Goal: Use online tool/utility

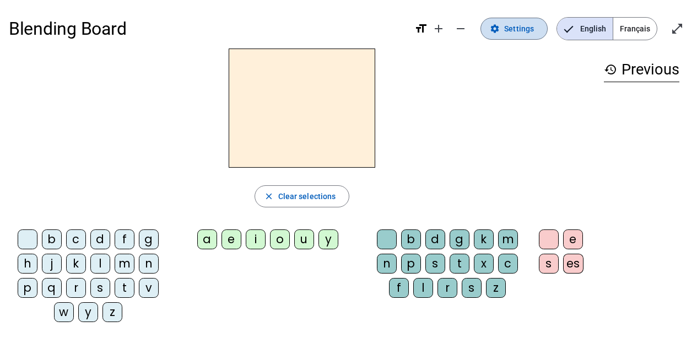
click at [514, 26] on span "Settings" at bounding box center [519, 28] width 30 height 13
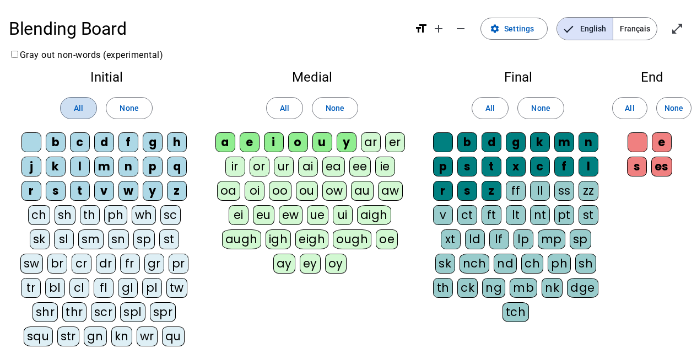
click at [72, 103] on span at bounding box center [79, 108] width 36 height 26
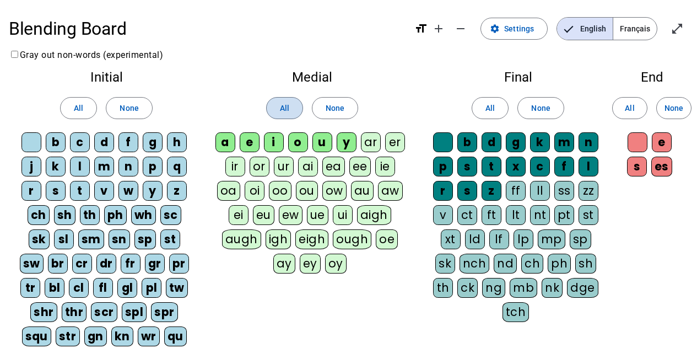
click at [280, 105] on span "All" at bounding box center [284, 107] width 9 height 13
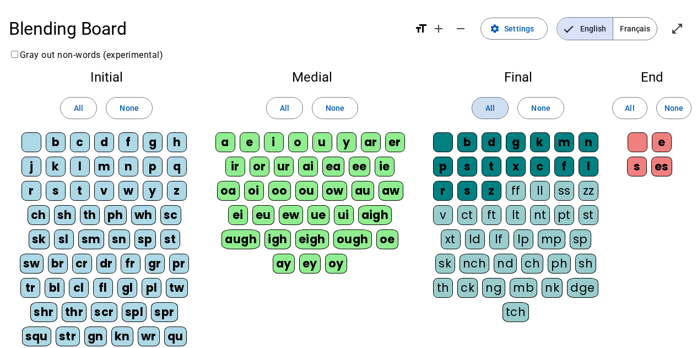
click at [482, 107] on span at bounding box center [490, 108] width 36 height 26
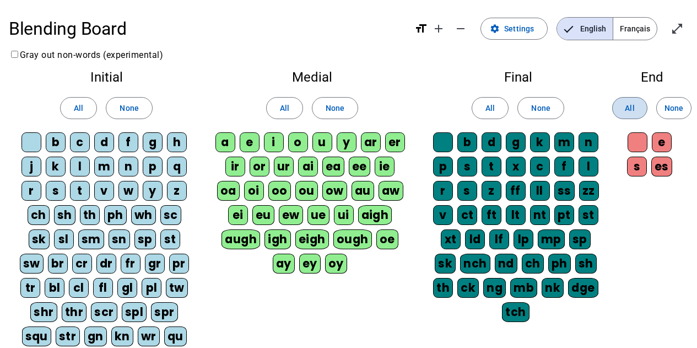
click at [626, 107] on span "All" at bounding box center [629, 107] width 9 height 13
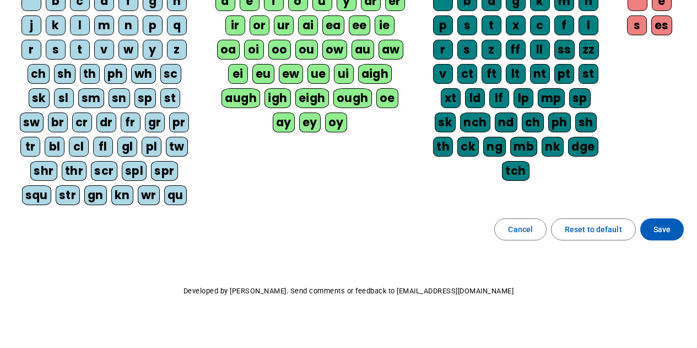
scroll to position [149, 0]
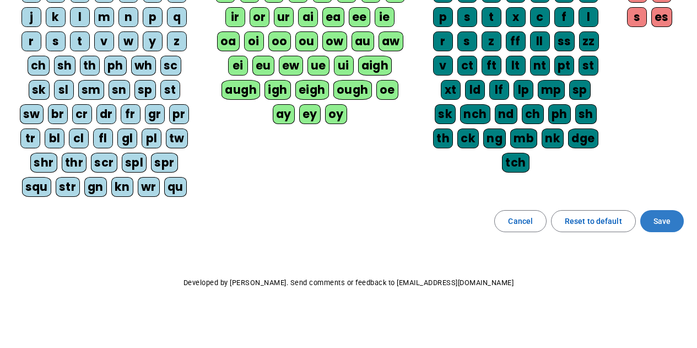
click at [658, 222] on span "Save" at bounding box center [661, 220] width 17 height 13
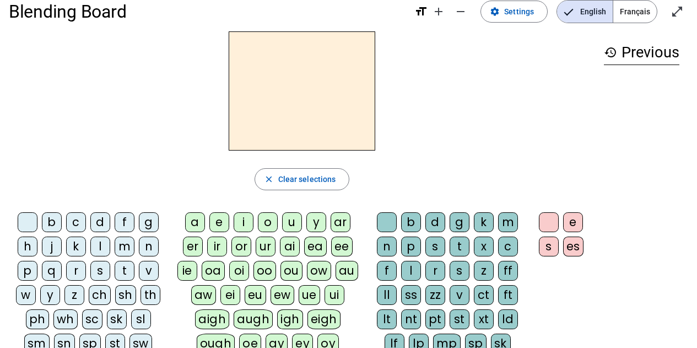
scroll to position [14, 0]
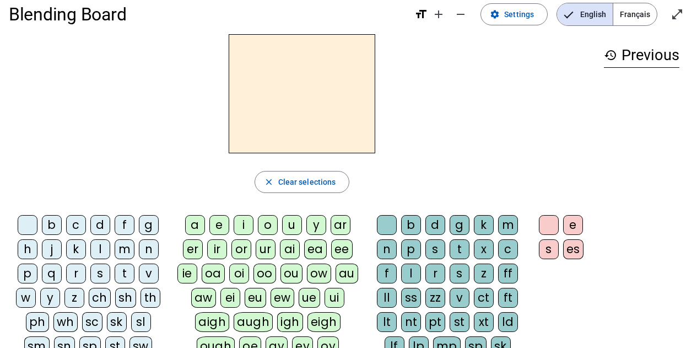
click at [149, 256] on div "n" at bounding box center [149, 249] width 20 height 20
click at [229, 300] on div "ei" at bounding box center [230, 297] width 20 height 20
click at [458, 225] on div "g" at bounding box center [459, 225] width 20 height 20
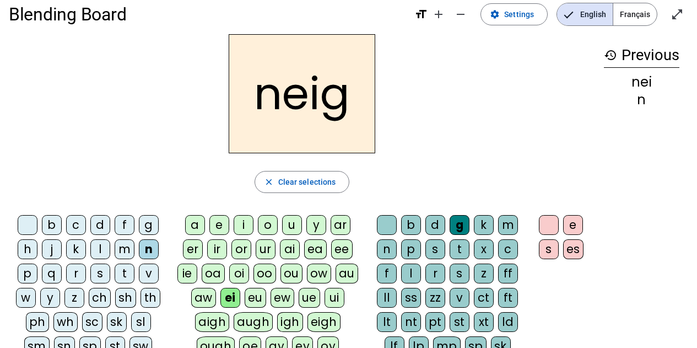
click at [573, 227] on div "e" at bounding box center [573, 225] width 20 height 20
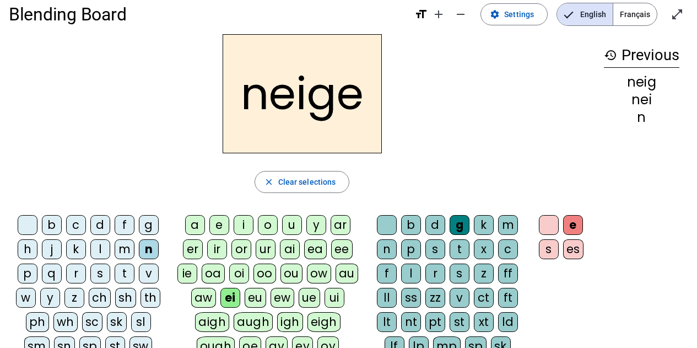
click at [573, 225] on div "e" at bounding box center [573, 225] width 20 height 20
click at [285, 196] on div "neige close Clear selections b c d f g h j k l m n p q r s t v w y z ch sh th p…" at bounding box center [302, 260] width 586 height 452
click at [281, 183] on span "Clear selections" at bounding box center [307, 181] width 58 height 13
click at [282, 182] on span "Clear selections" at bounding box center [307, 181] width 58 height 13
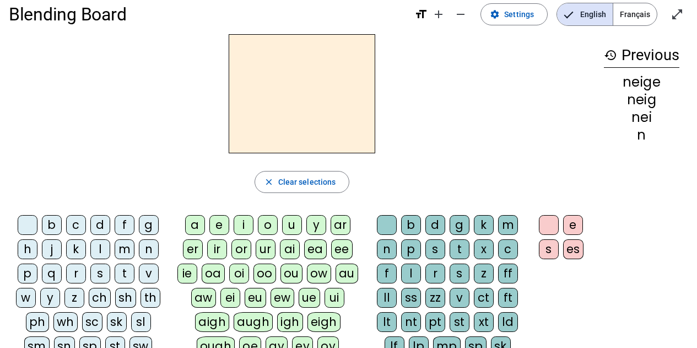
click at [52, 232] on div "b" at bounding box center [52, 225] width 20 height 20
click at [233, 303] on div "ei" at bounding box center [230, 297] width 20 height 20
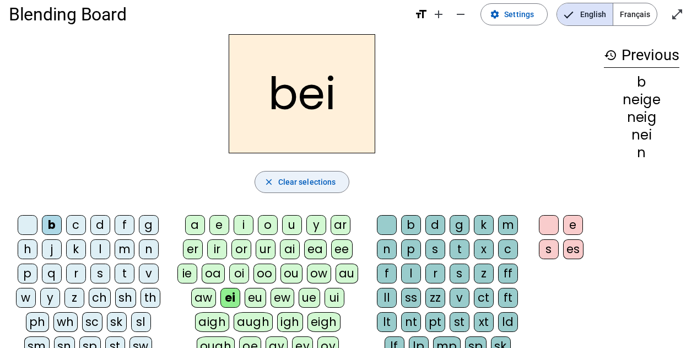
click at [460, 228] on div "g" at bounding box center [459, 225] width 20 height 20
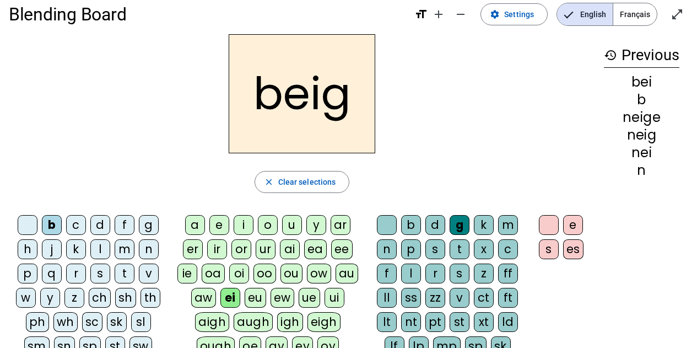
click at [567, 229] on div "e" at bounding box center [573, 225] width 20 height 20
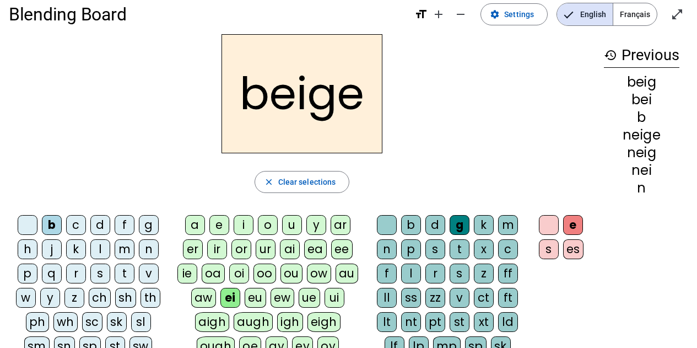
click at [567, 229] on div "e" at bounding box center [573, 225] width 20 height 20
click at [310, 187] on span "Clear selections" at bounding box center [307, 181] width 58 height 13
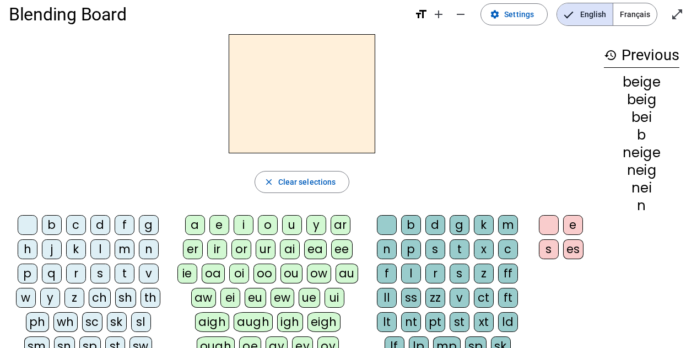
click at [149, 255] on div "n" at bounding box center [149, 249] width 20 height 20
click at [149, 254] on div "n" at bounding box center [149, 249] width 20 height 20
click at [192, 230] on div "a" at bounding box center [195, 225] width 20 height 20
click at [191, 229] on div "a" at bounding box center [195, 225] width 20 height 20
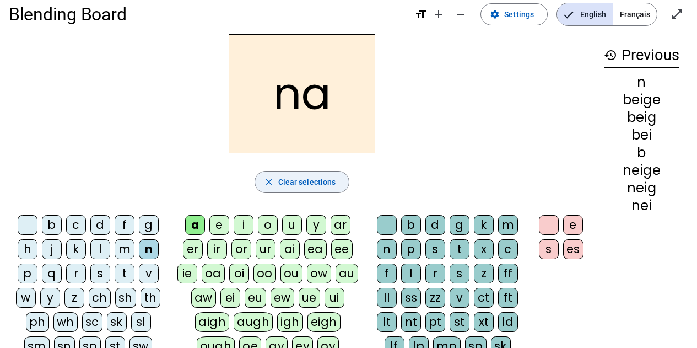
click at [456, 227] on div "g" at bounding box center [459, 225] width 20 height 20
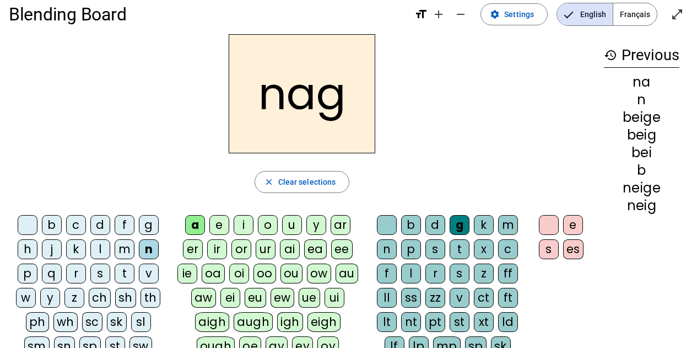
click at [572, 230] on div "e" at bounding box center [573, 225] width 20 height 20
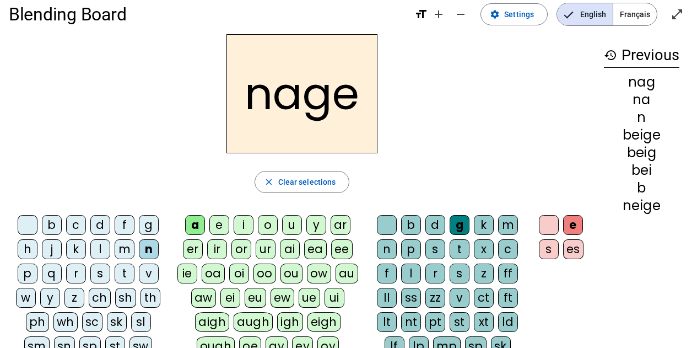
click at [286, 188] on span "Clear selections" at bounding box center [307, 181] width 58 height 13
click at [285, 190] on span "button" at bounding box center [302, 182] width 94 height 26
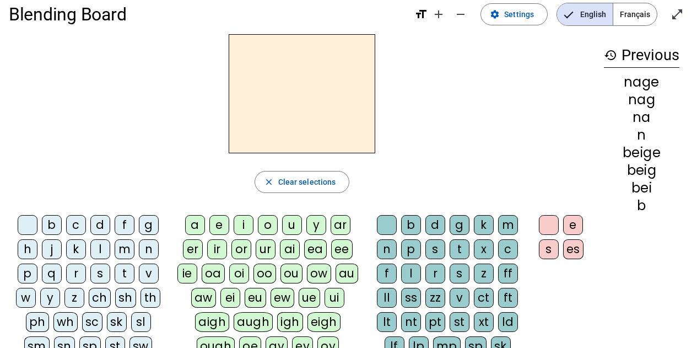
click at [48, 277] on div "q" at bounding box center [52, 273] width 20 height 20
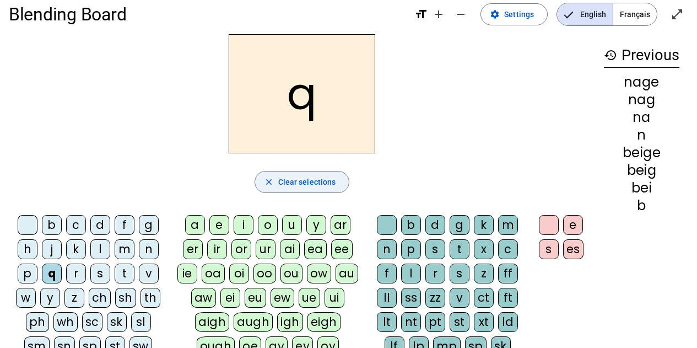
click at [23, 275] on div "p" at bounding box center [28, 273] width 20 height 20
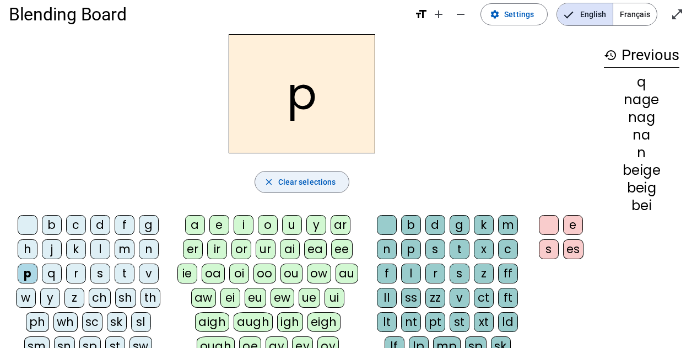
click at [21, 276] on div "p" at bounding box center [28, 273] width 20 height 20
click at [195, 229] on div "a" at bounding box center [195, 225] width 20 height 20
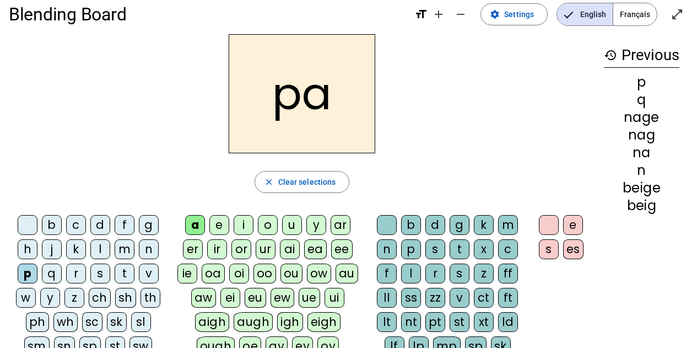
click at [455, 228] on div "g" at bounding box center [459, 225] width 20 height 20
click at [454, 229] on div "g" at bounding box center [459, 225] width 20 height 20
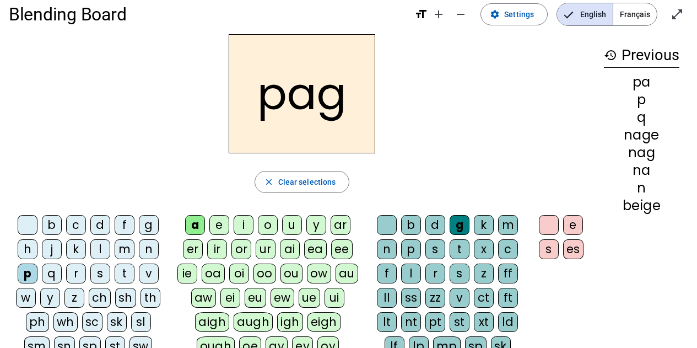
click at [573, 227] on div "e" at bounding box center [573, 225] width 20 height 20
click at [576, 230] on div "e" at bounding box center [573, 225] width 20 height 20
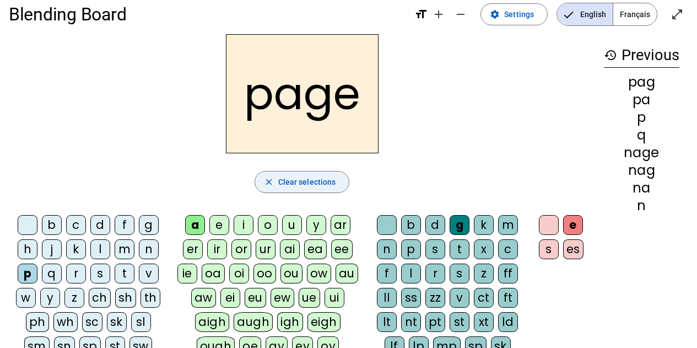
click at [303, 186] on span "Clear selections" at bounding box center [307, 181] width 58 height 13
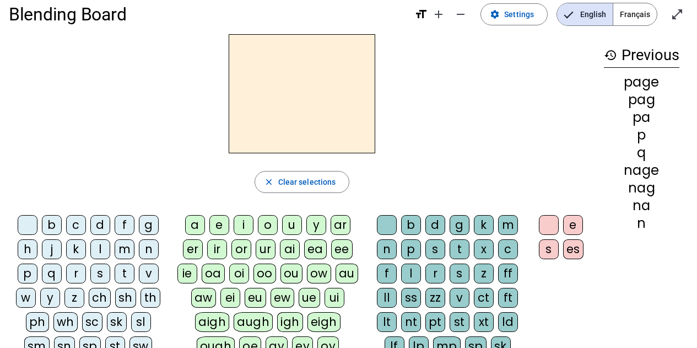
click at [23, 281] on div "p" at bounding box center [28, 273] width 20 height 20
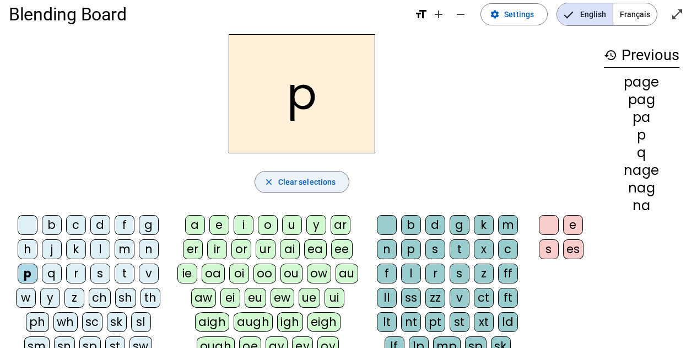
click at [191, 233] on div "a" at bounding box center [195, 225] width 20 height 20
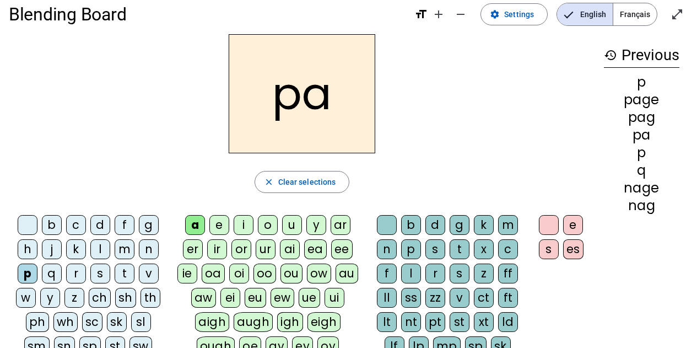
click at [408, 276] on div "l" at bounding box center [411, 273] width 20 height 20
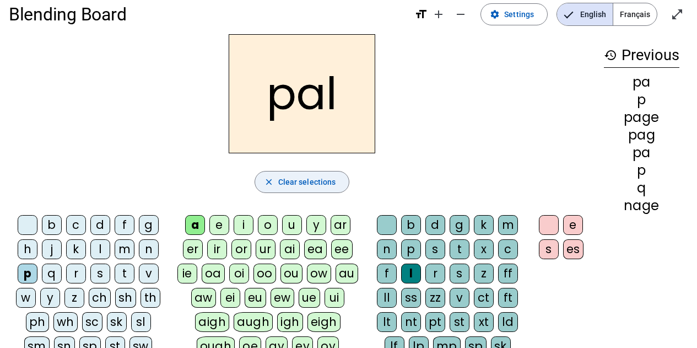
click at [570, 227] on div "e" at bounding box center [573, 225] width 20 height 20
click at [571, 227] on div "e" at bounding box center [573, 225] width 20 height 20
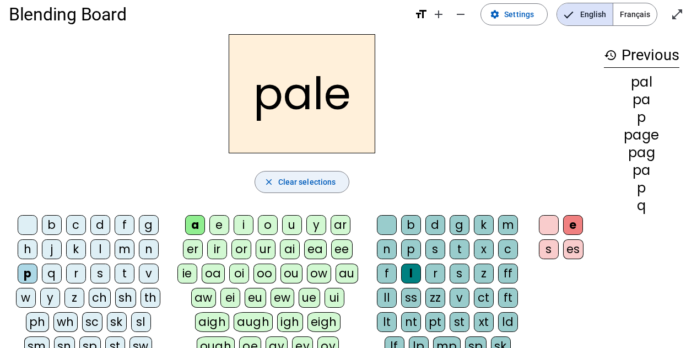
click at [302, 184] on span "Clear selections" at bounding box center [307, 181] width 58 height 13
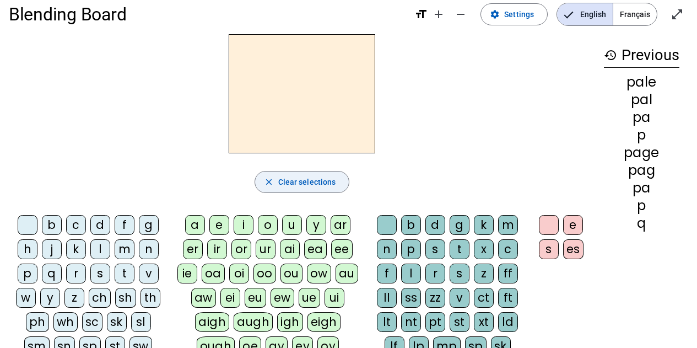
click at [67, 231] on div "c" at bounding box center [76, 225] width 20 height 20
click at [67, 230] on div "c" at bounding box center [76, 225] width 20 height 20
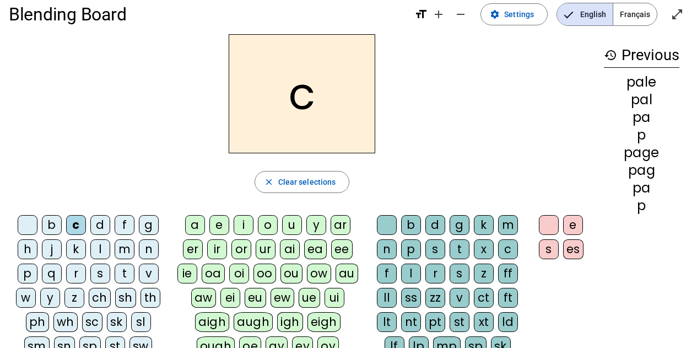
click at [101, 279] on div "s" at bounding box center [100, 273] width 20 height 20
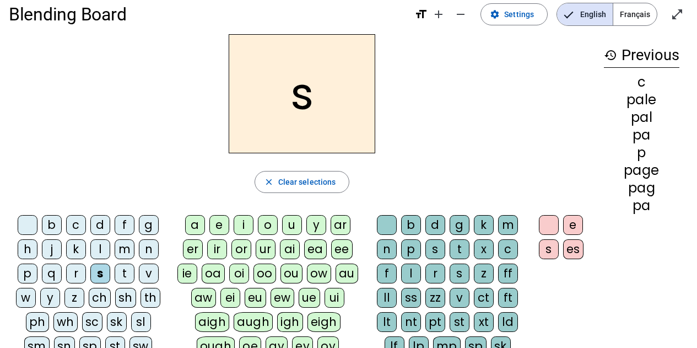
click at [190, 227] on div "a" at bounding box center [195, 225] width 20 height 20
click at [191, 229] on div "a" at bounding box center [195, 225] width 20 height 20
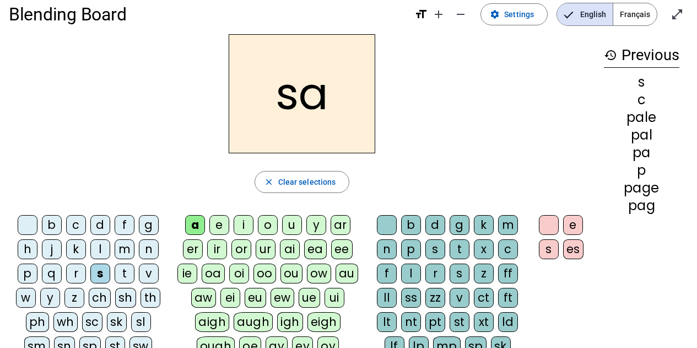
click at [414, 278] on div "l" at bounding box center [411, 273] width 20 height 20
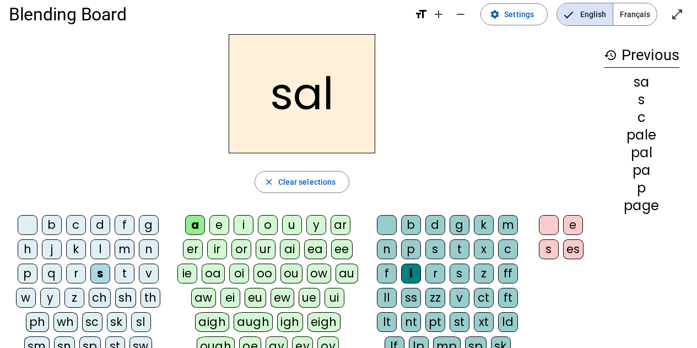
click at [410, 283] on div "l" at bounding box center [411, 273] width 20 height 20
click at [570, 226] on div "e" at bounding box center [573, 225] width 20 height 20
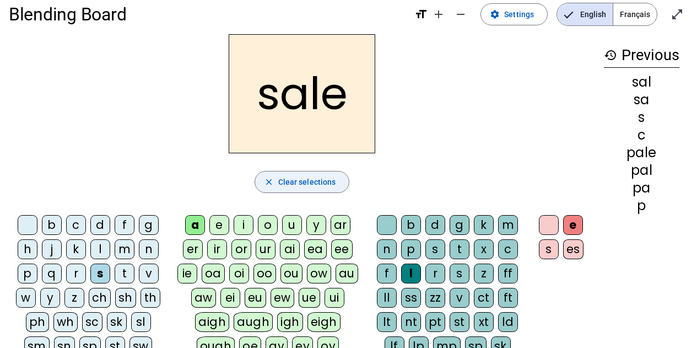
click at [283, 180] on span "Clear selections" at bounding box center [307, 181] width 58 height 13
